Goal: Information Seeking & Learning: Learn about a topic

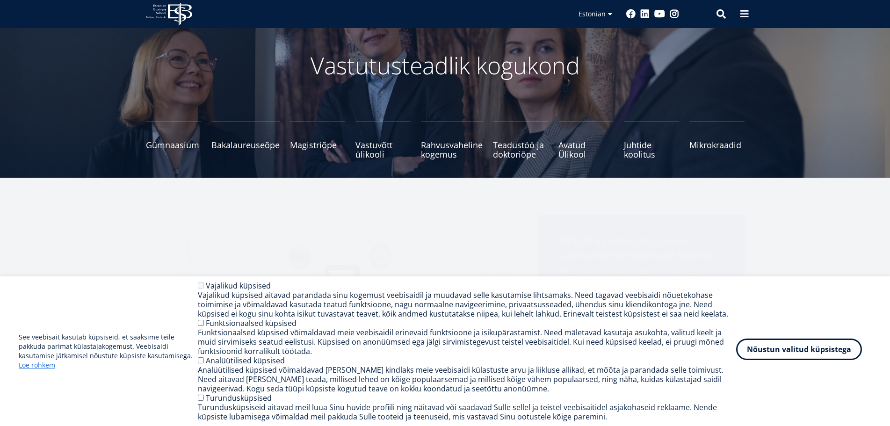
click at [820, 354] on button "Nõustun valitud küpsistega" at bounding box center [799, 350] width 126 height 22
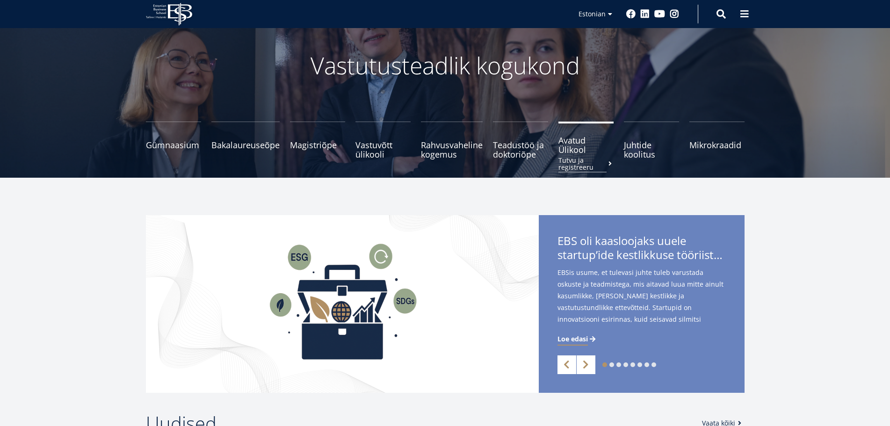
click at [569, 147] on span "Avatud Ülikool Tutvu ja registreeru" at bounding box center [585, 145] width 55 height 19
click at [239, 143] on span "Bakalaureuseõpe Tutvu ja registreeru" at bounding box center [245, 140] width 68 height 9
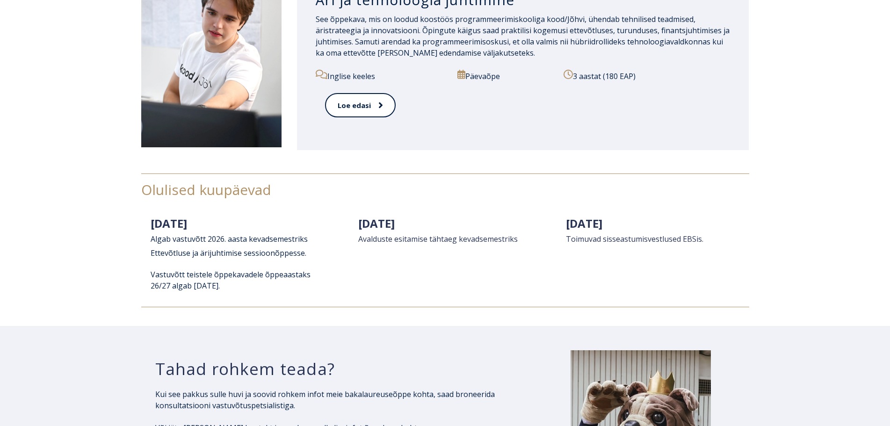
scroll to position [1112, 0]
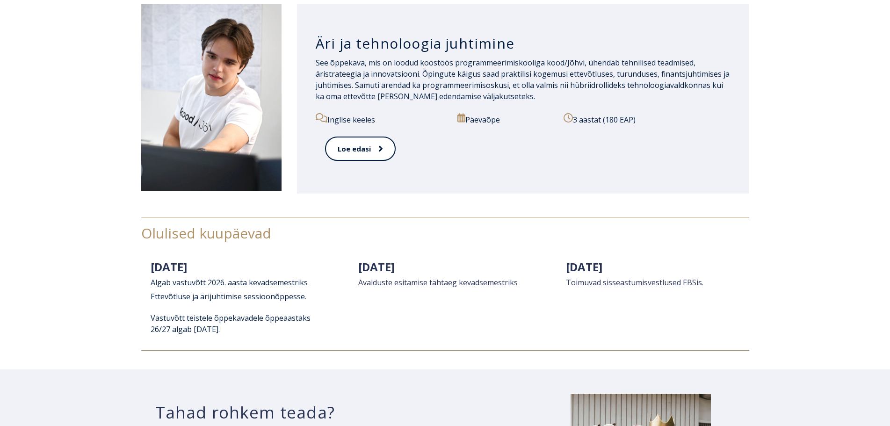
drag, startPoint x: 701, startPoint y: 283, endPoint x: 732, endPoint y: 278, distance: 31.2
click at [732, 278] on h2 "[DATE] Toimuvad sisseastumisvestlused EBSis." at bounding box center [653, 273] width 174 height 28
click at [735, 270] on h2 "[DATE] Toimuvad sisseastumisvestlused EBSis." at bounding box center [653, 273] width 174 height 28
drag, startPoint x: 708, startPoint y: 286, endPoint x: 642, endPoint y: 298, distance: 67.1
click at [676, 290] on div "[DATE] Toimuvad sisseastumisvestlused EBSis." at bounding box center [653, 278] width 174 height 47
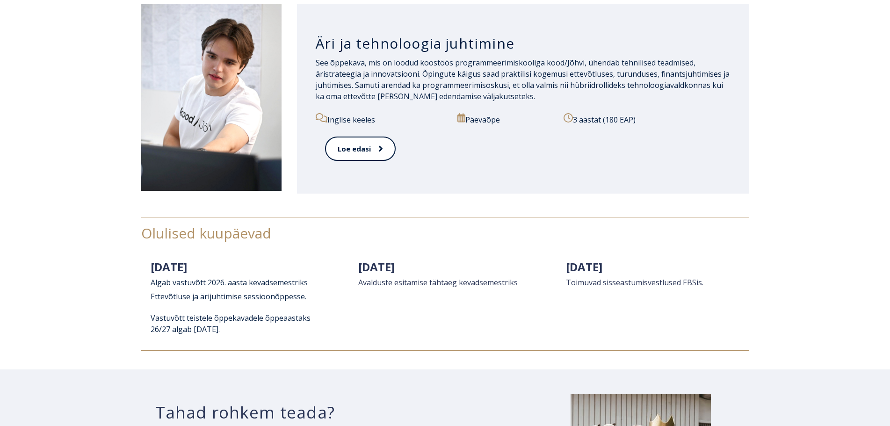
drag, startPoint x: 123, startPoint y: 225, endPoint x: 147, endPoint y: 252, distance: 35.8
click at [135, 246] on div "Olulised kuupäevad [DATE] A lg ab vastuvõtt 2 026. aasta kevadsemestriks Ettevõ…" at bounding box center [445, 283] width 890 height 171
drag, startPoint x: 194, startPoint y: 261, endPoint x: 145, endPoint y: 233, distance: 56.0
click at [145, 233] on div "Olulised kuupäevad" at bounding box center [445, 235] width 608 height 37
click at [150, 230] on span "Olulised kuupäevad" at bounding box center [206, 233] width 130 height 19
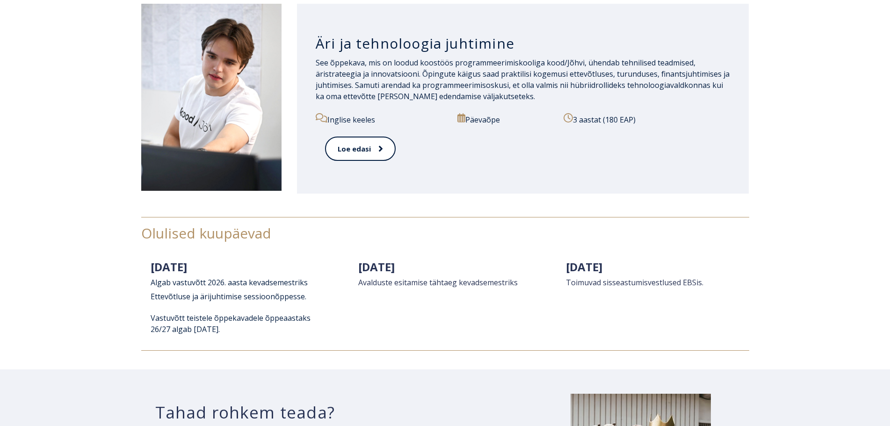
click at [143, 229] on div "Olulised kuupäevad [DATE] A lg ab vastuvõtt 2 026. aasta kevadsemestriks Ettevõ…" at bounding box center [445, 283] width 890 height 171
click at [140, 233] on div "Olulised kuupäevad [DATE] A lg ab vastuvõtt 2 026. aasta kevadsemestriks Ettevõ…" at bounding box center [445, 283] width 890 height 171
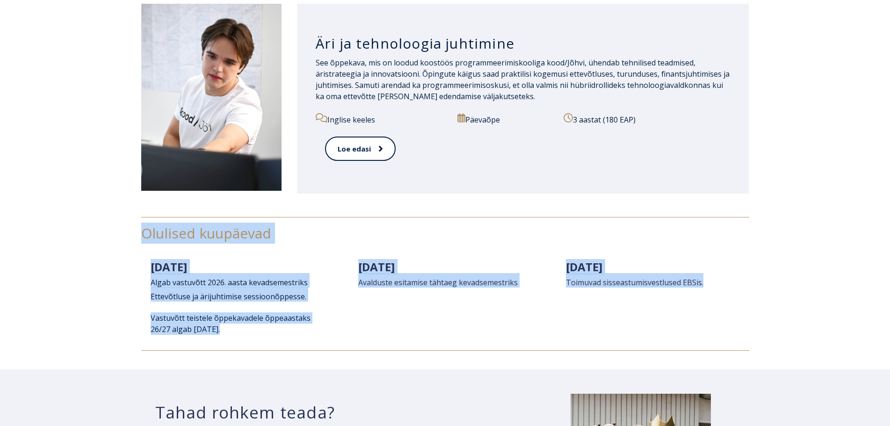
drag, startPoint x: 143, startPoint y: 231, endPoint x: 729, endPoint y: 283, distance: 588.9
click at [731, 283] on div "Olulised kuupäevad [DATE] A lg ab vastuvõtt 2 026. aasta kevadsemestriks Ettevõ…" at bounding box center [445, 284] width 608 height 134
click at [599, 277] on h2 "[DATE] Toimuvad sisseastumisvestlused EBSis." at bounding box center [653, 273] width 174 height 28
click at [614, 285] on span "Toimuvad sisseastumisvestlused EBSis." at bounding box center [635, 282] width 138 height 10
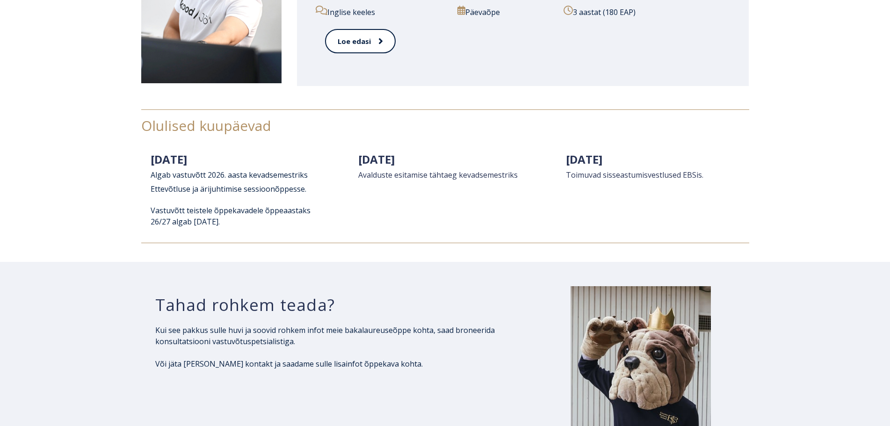
scroll to position [1206, 0]
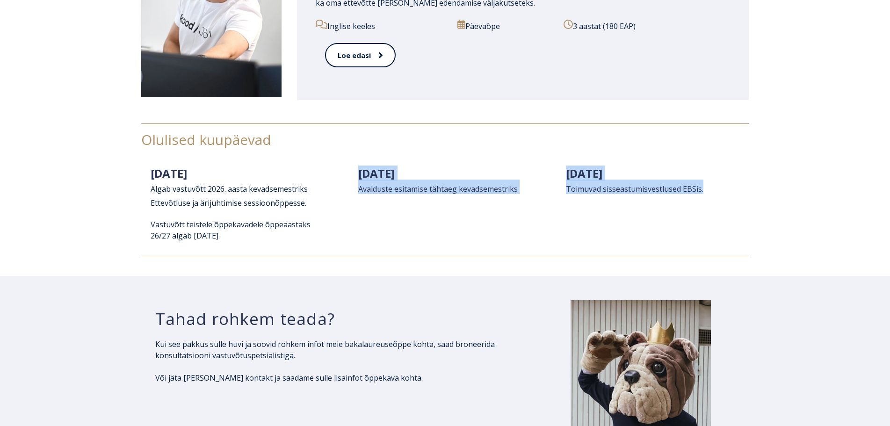
drag, startPoint x: 253, startPoint y: 241, endPoint x: 724, endPoint y: 194, distance: 473.3
click at [724, 194] on div "[DATE] A lg ab vastuvõtt 2 026. aasta kevadsemestriks Ettevõtluse ja ärijuhtimi…" at bounding box center [445, 208] width 608 height 95
click at [746, 197] on div "[DATE] Toimuvad sisseastumisvestlused EBSis." at bounding box center [653, 185] width 192 height 48
drag, startPoint x: 242, startPoint y: 234, endPoint x: 717, endPoint y: 188, distance: 477.5
click at [717, 188] on div "[DATE] A lg ab vastuvõtt 2 026. aasta kevadsemestriks Ettevõtluse ja ärijuhtimi…" at bounding box center [445, 208] width 608 height 95
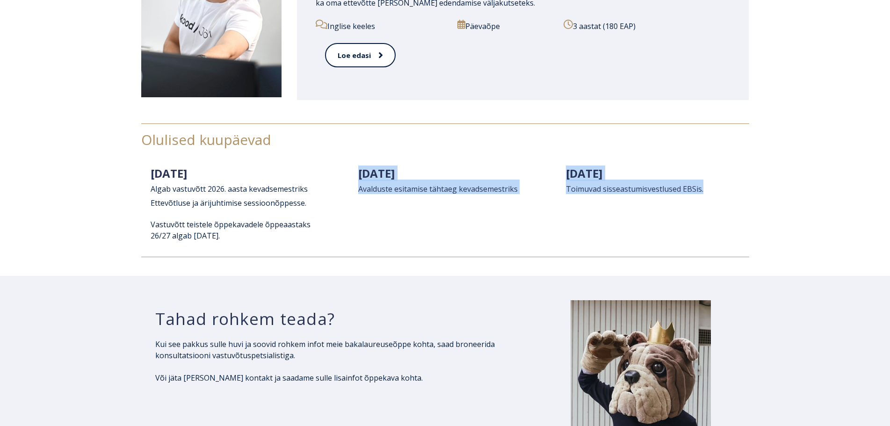
click at [679, 180] on h2 "[DATE] Toimuvad sisseastumisvestlused EBSis." at bounding box center [653, 180] width 174 height 28
click at [669, 187] on span "Toimuvad sisseastumisvestlused EBSis." at bounding box center [635, 189] width 138 height 10
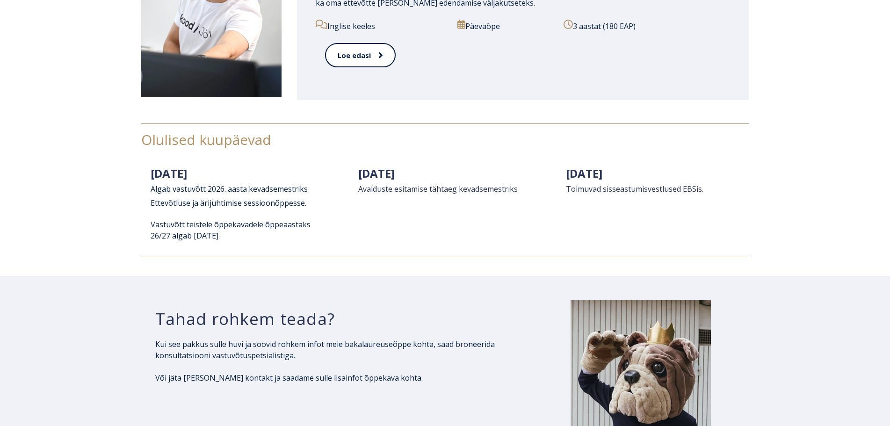
drag, startPoint x: 145, startPoint y: 140, endPoint x: 135, endPoint y: 143, distance: 10.4
click at [135, 143] on div "Olulised kuupäevad [DATE] A lg ab vastuvõtt 2 026. aasta kevadsemestriks Ettevõ…" at bounding box center [445, 190] width 890 height 171
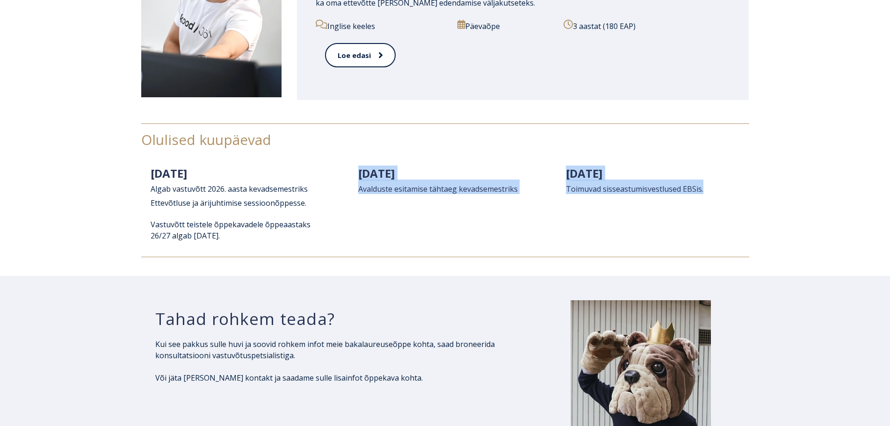
drag, startPoint x: 268, startPoint y: 239, endPoint x: 712, endPoint y: 186, distance: 447.9
click at [712, 186] on div "[DATE] A lg ab vastuvõtt 2 026. aasta kevadsemestriks Ettevõtluse ja ärijuhtimi…" at bounding box center [445, 208] width 608 height 95
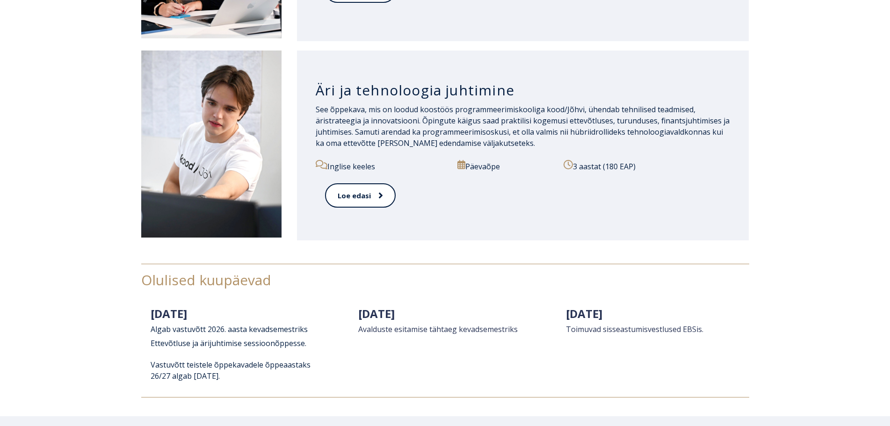
click at [606, 245] on div "Äri ja tehnoloogia juhtimine See õppekava, mis on loodud koostöös programmeerim…" at bounding box center [445, 145] width 890 height 199
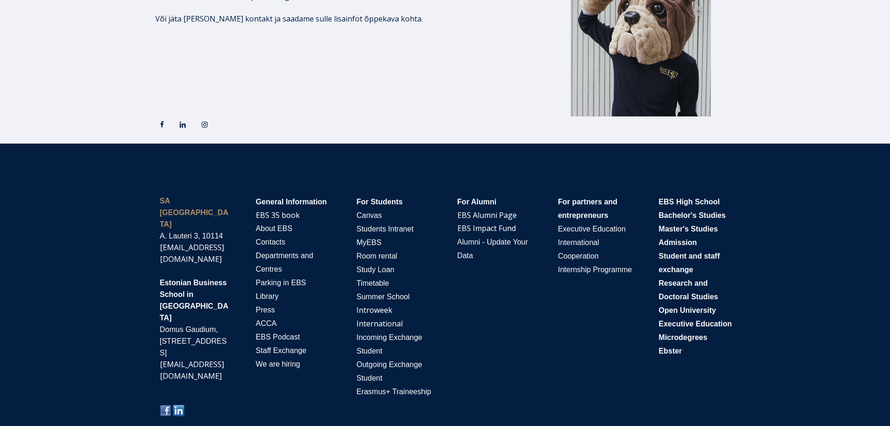
scroll to position [1580, 0]
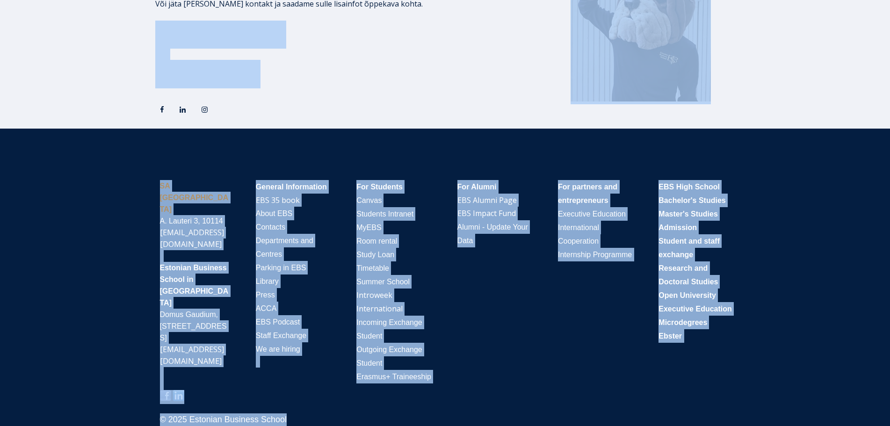
drag, startPoint x: 503, startPoint y: 392, endPoint x: 303, endPoint y: 31, distance: 413.1
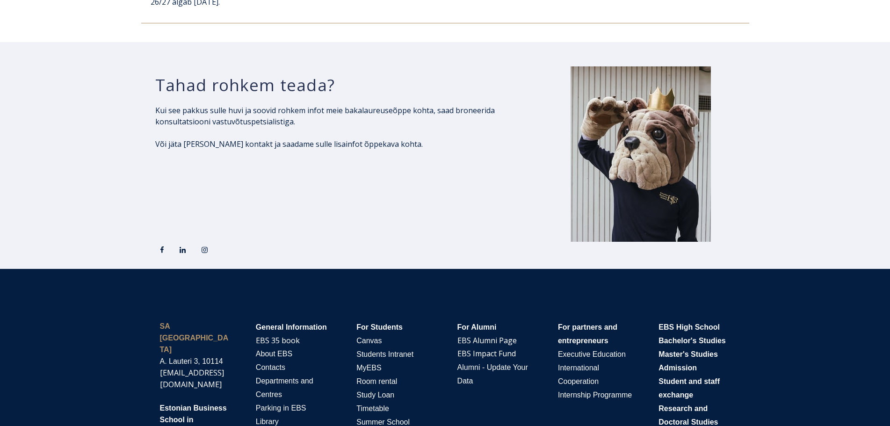
click at [341, 144] on p "Või jäta [PERSON_NAME] kontakt ja saadame sulle lisainfot õppekava kohta." at bounding box center [329, 143] width 348 height 11
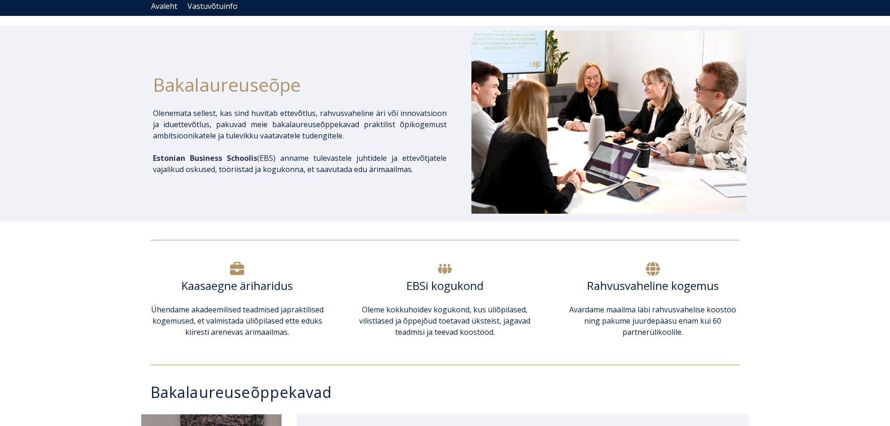
scroll to position [83, 0]
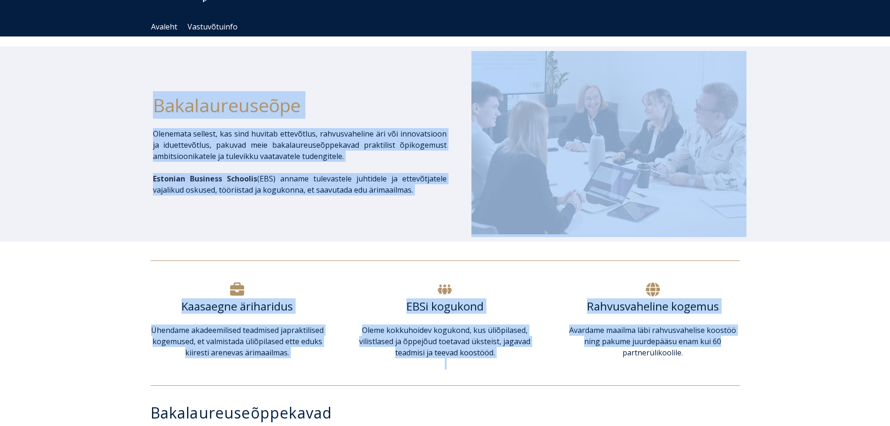
drag, startPoint x: 152, startPoint y: 102, endPoint x: 771, endPoint y: 336, distance: 661.4
click at [783, 294] on div "Kaasaegne äriharidus Ühendame akadeemilised teadmised ja praktilised kogemused,…" at bounding box center [445, 325] width 890 height 110
click at [679, 309] on h6 "Rahvusvaheline kogemus" at bounding box center [653, 306] width 174 height 14
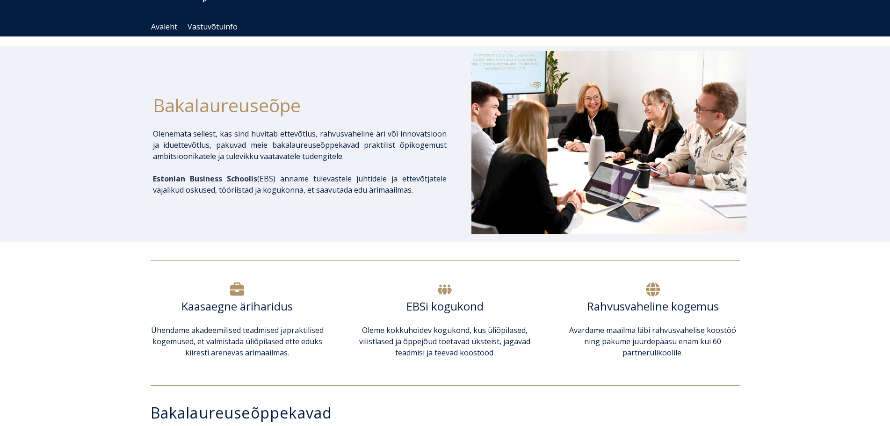
click at [812, 217] on div "Bakalaureuseõpe Olenemata sellest, kas sind huvitab ettevõtlus, rahvusvaheline …" at bounding box center [445, 144] width 890 height 196
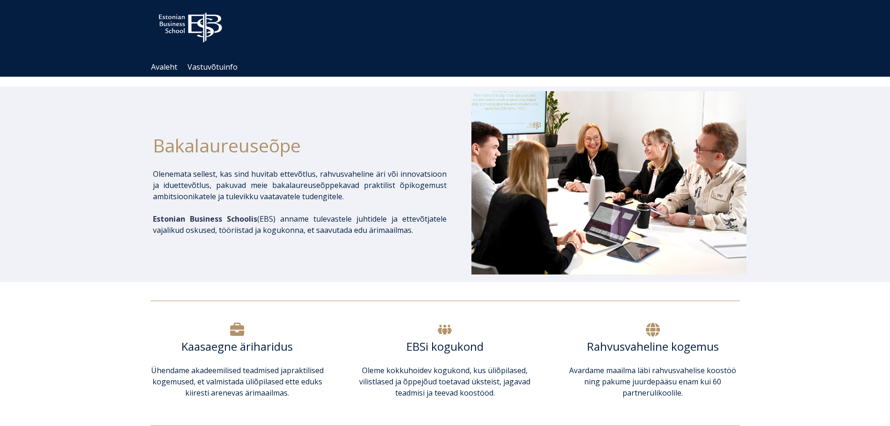
scroll to position [47, 0]
